Goal: Information Seeking & Learning: Learn about a topic

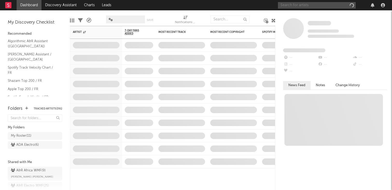
click at [303, 3] on input "text" at bounding box center [317, 5] width 78 height 6
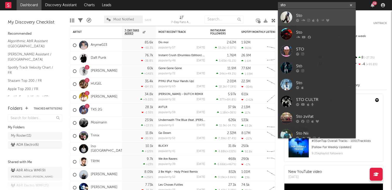
type input "sto"
click at [296, 13] on div "Sto" at bounding box center [324, 15] width 57 height 6
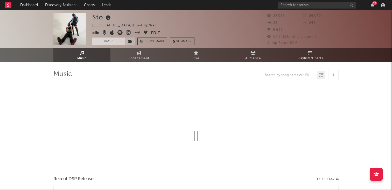
select select "6m"
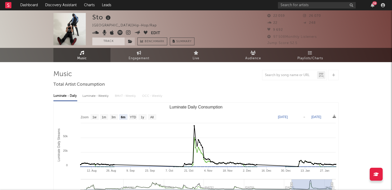
click at [115, 39] on button "Track" at bounding box center [108, 42] width 32 height 8
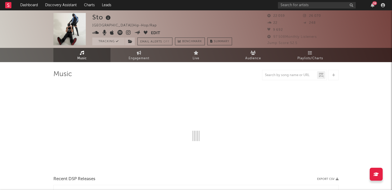
select select "6m"
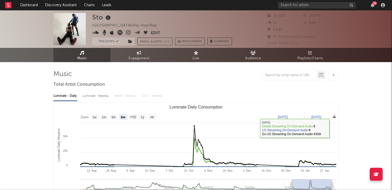
scroll to position [7, 0]
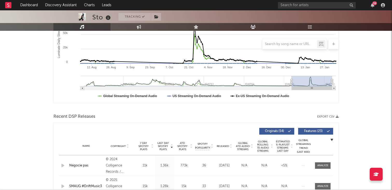
scroll to position [0, 0]
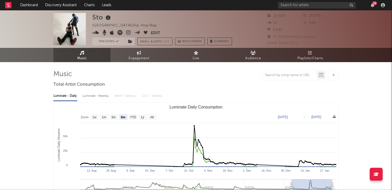
click at [369, 8] on div "38" at bounding box center [332, 5] width 109 height 10
click at [372, 8] on div "38" at bounding box center [332, 5] width 109 height 10
click at [373, 6] on icon "button" at bounding box center [372, 5] width 4 height 4
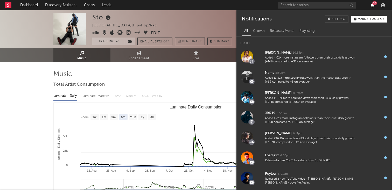
click at [373, 6] on icon "button" at bounding box center [372, 5] width 4 height 4
